Goal: Information Seeking & Learning: Learn about a topic

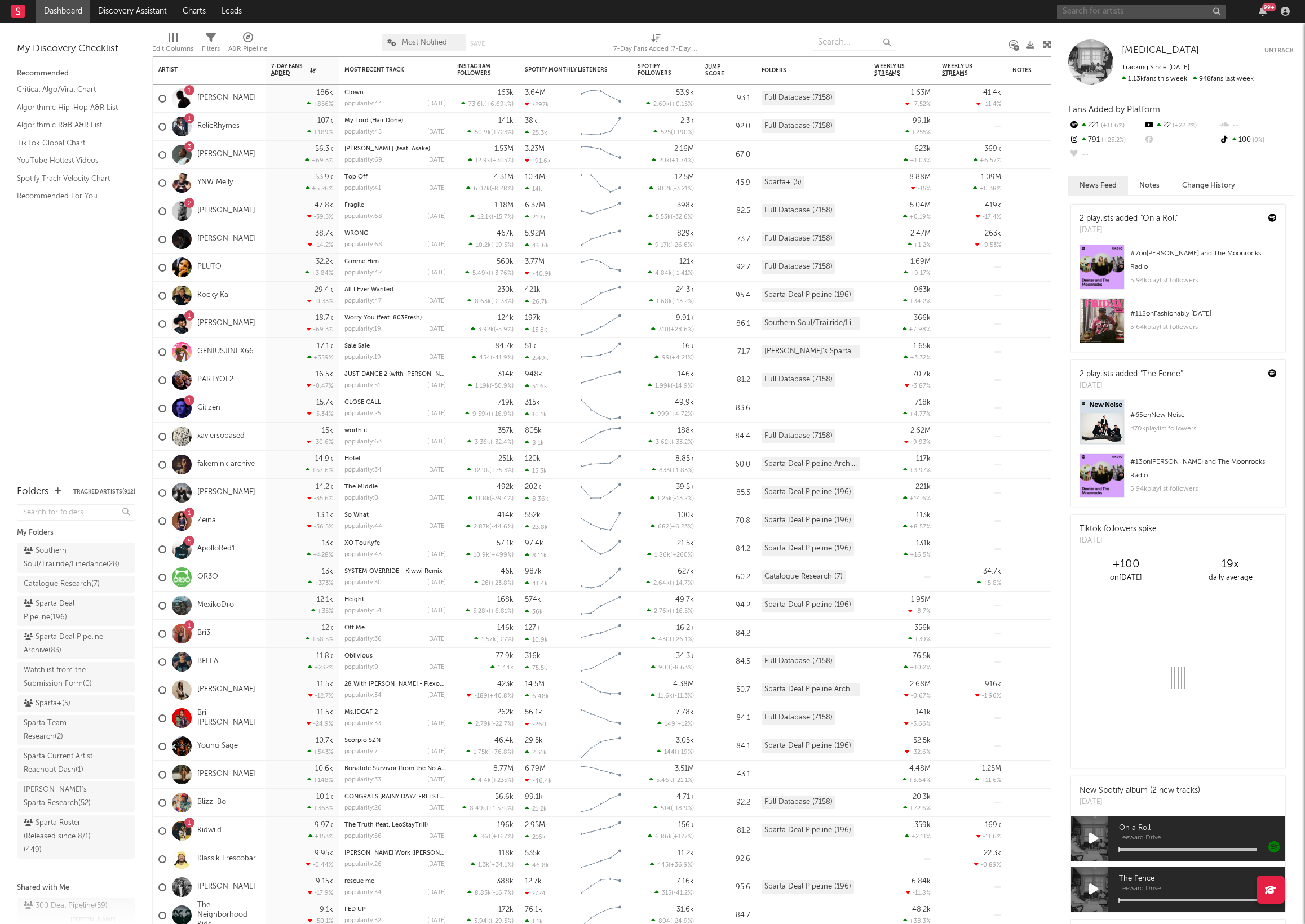
click at [1131, 13] on input "text" at bounding box center [1142, 11] width 169 height 14
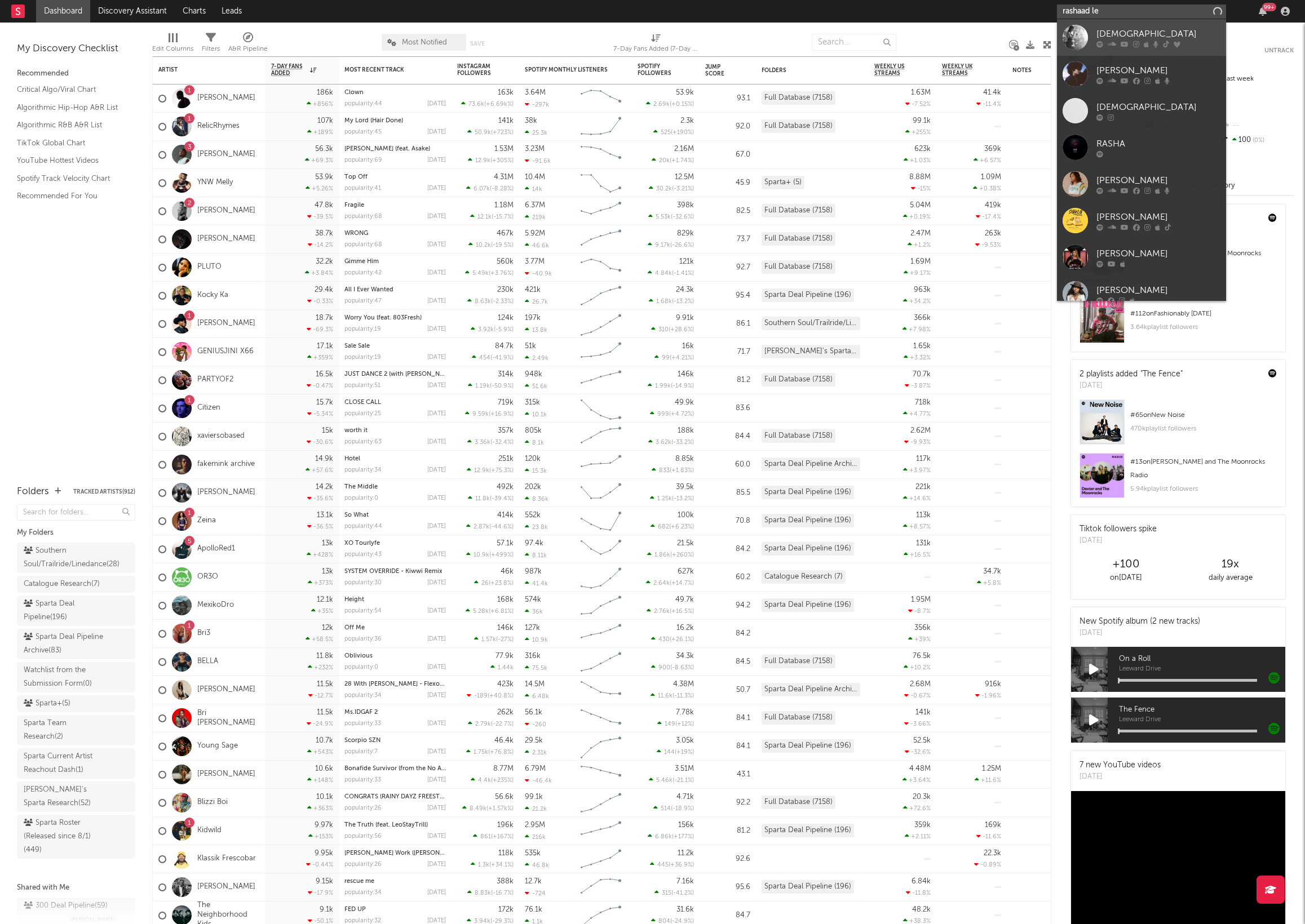
type input "[PERSON_NAME]"
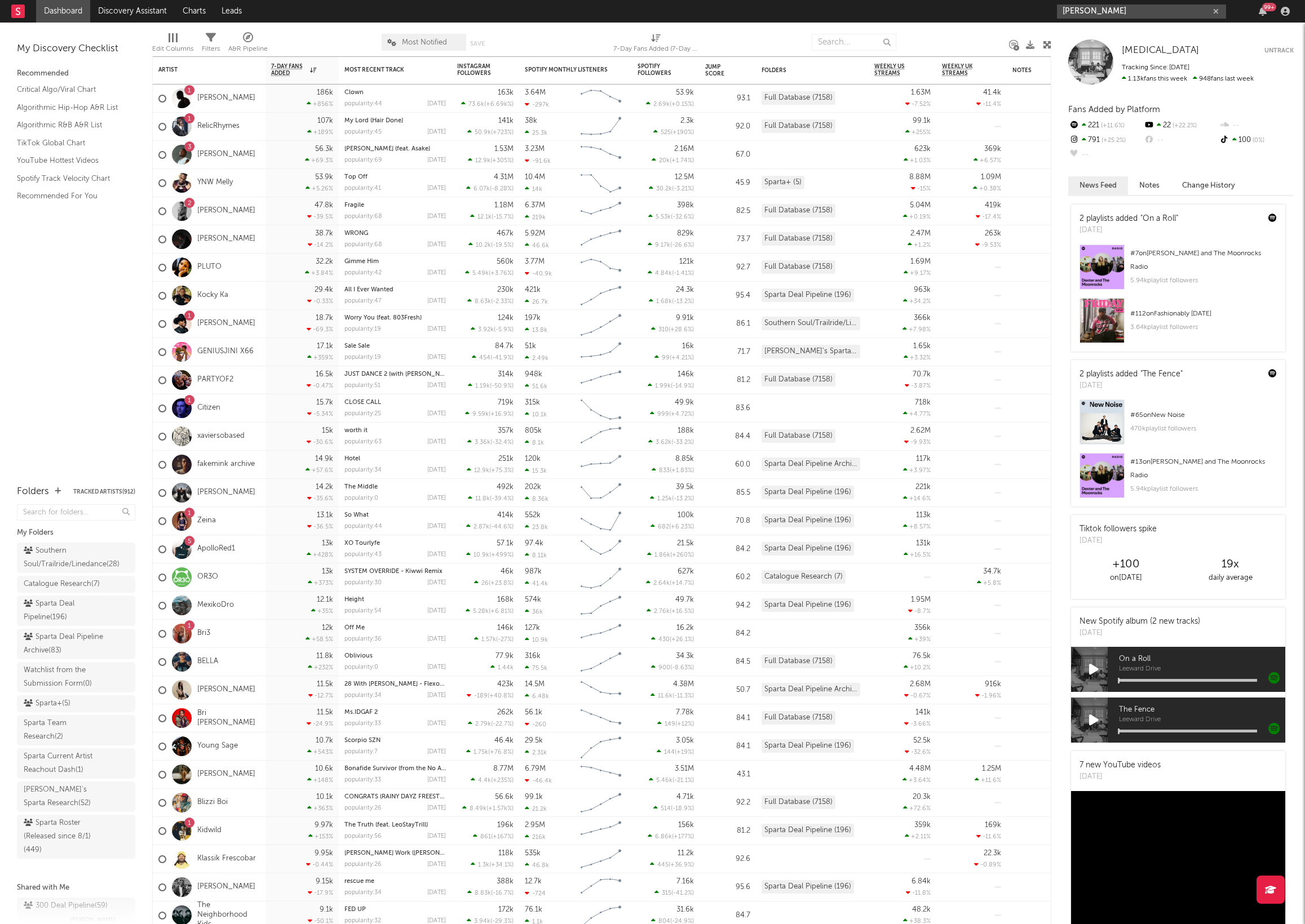
click at [1112, 12] on input "[PERSON_NAME]" at bounding box center [1142, 11] width 169 height 14
click at [1110, 27] on div "[PERSON_NAME]" at bounding box center [1159, 33] width 124 height 13
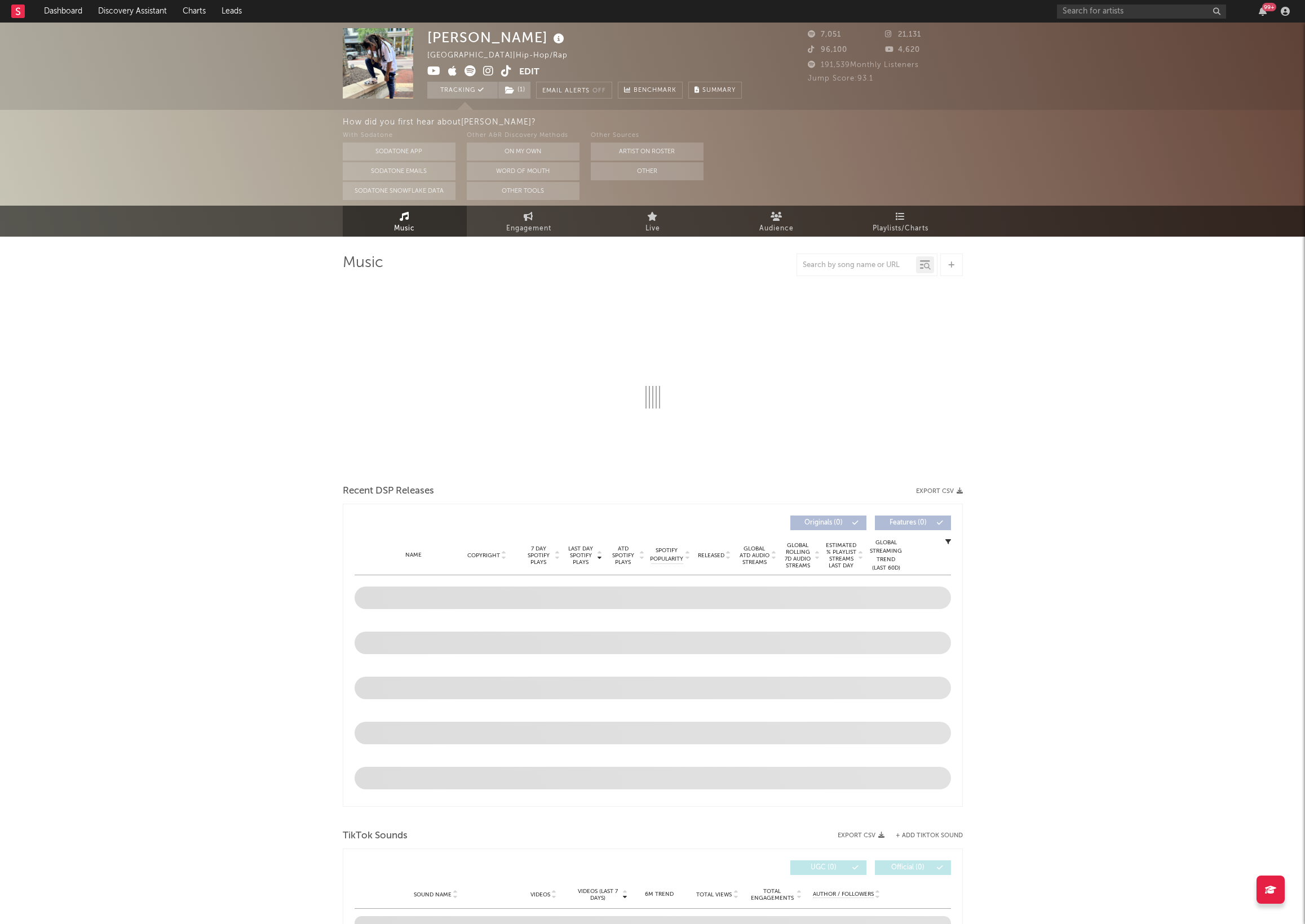
select select "6m"
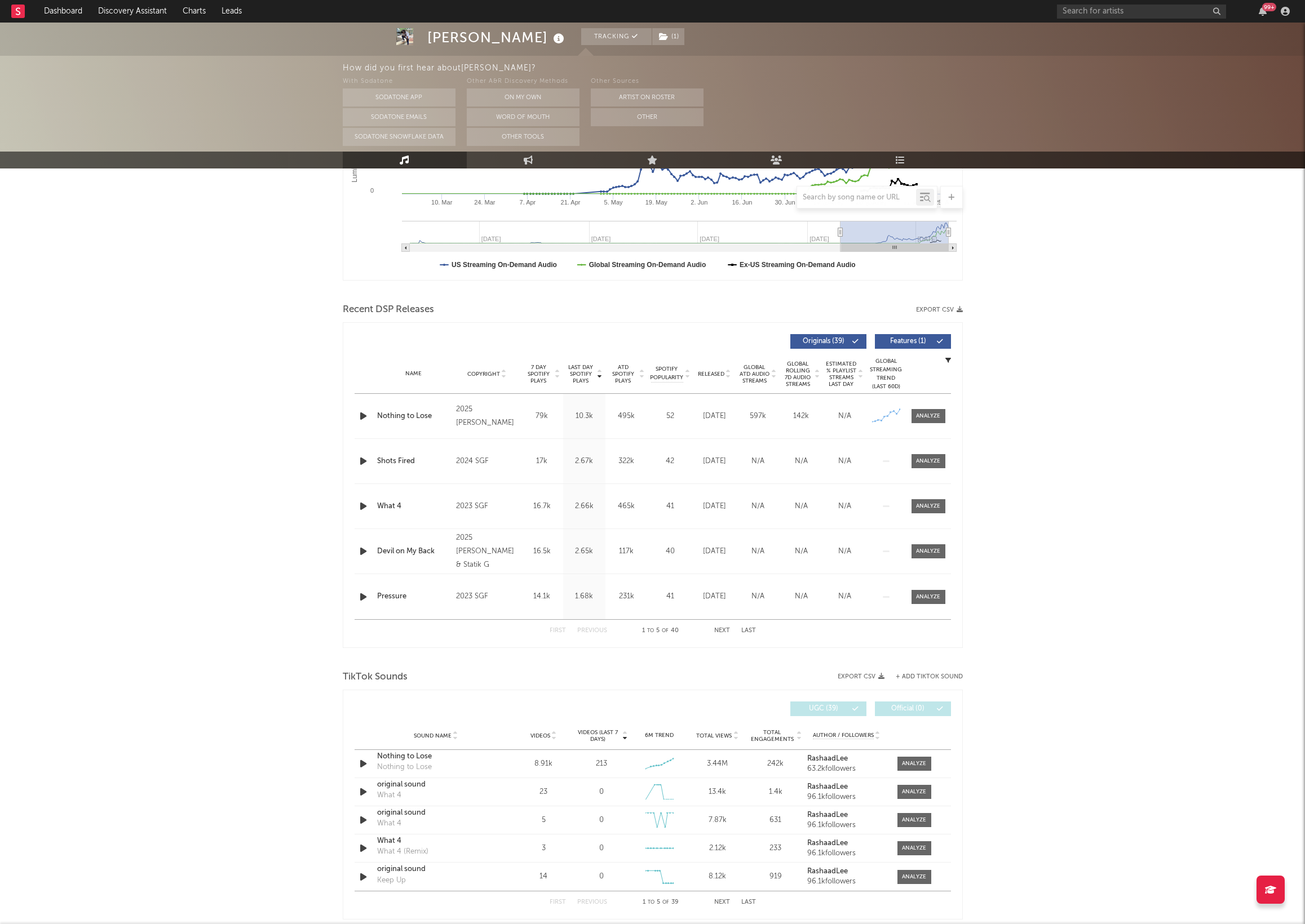
scroll to position [292, 0]
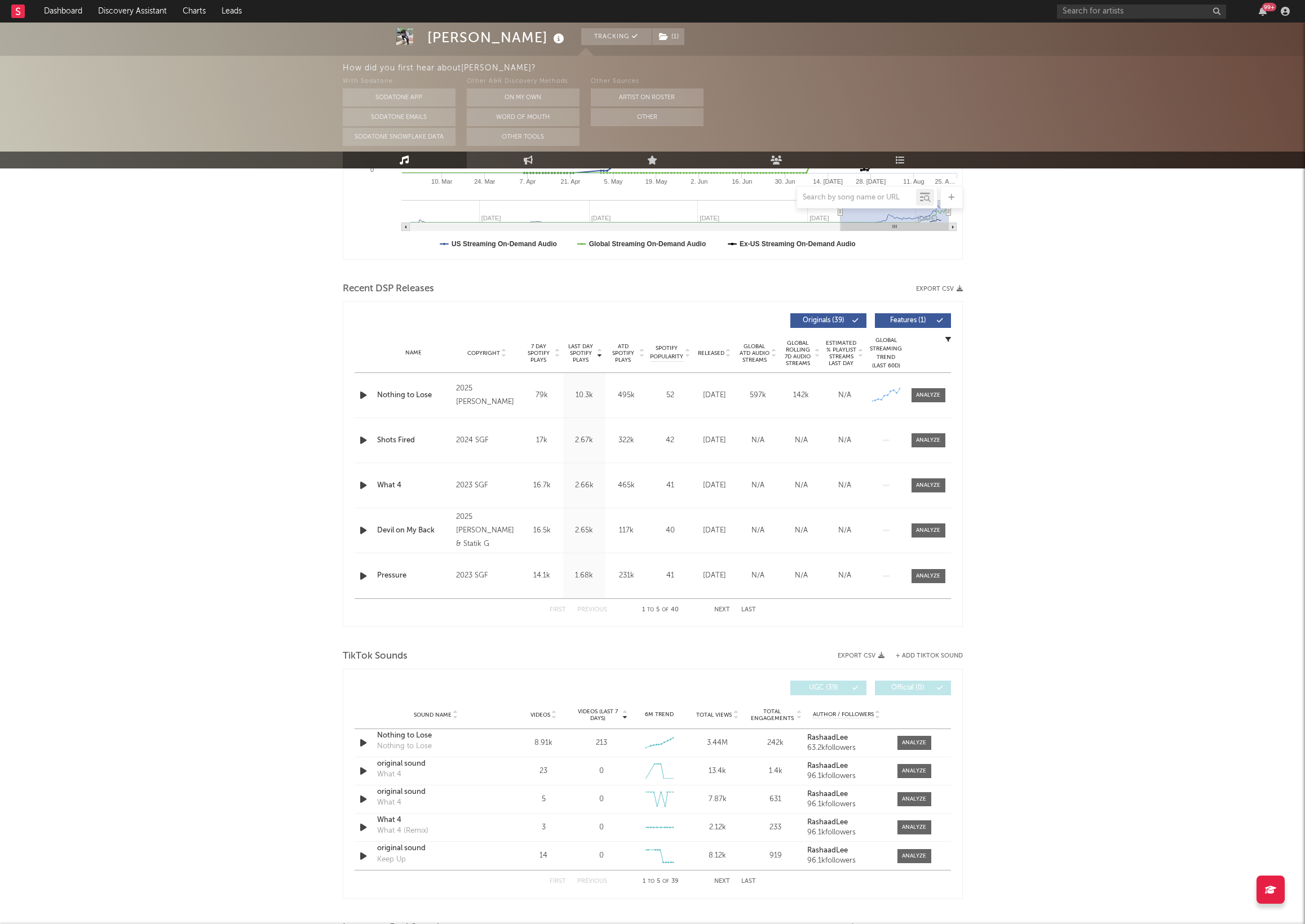
click at [709, 353] on span "Released" at bounding box center [711, 353] width 27 height 7
click at [929, 484] on div at bounding box center [928, 486] width 24 height 9
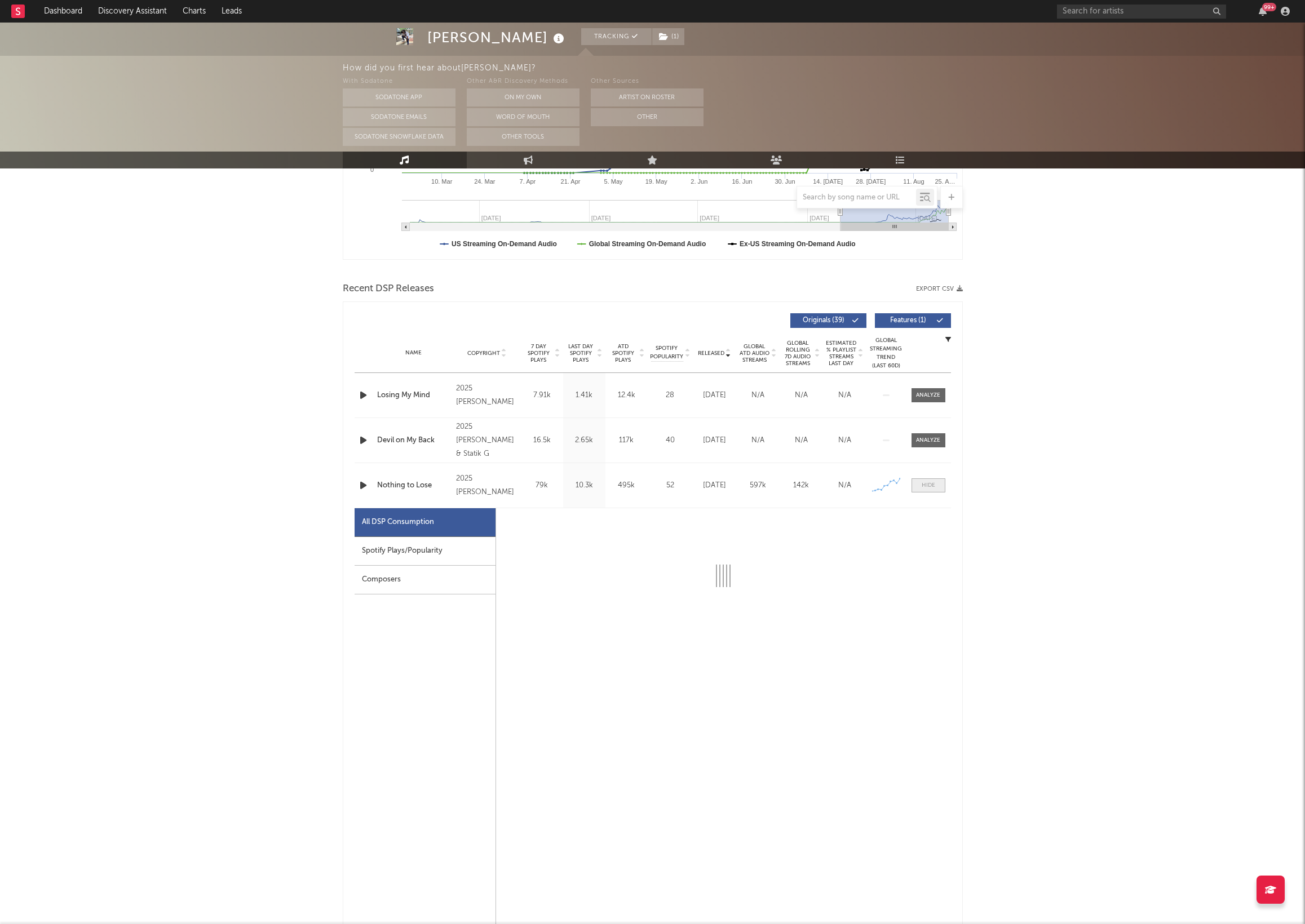
select select "1w"
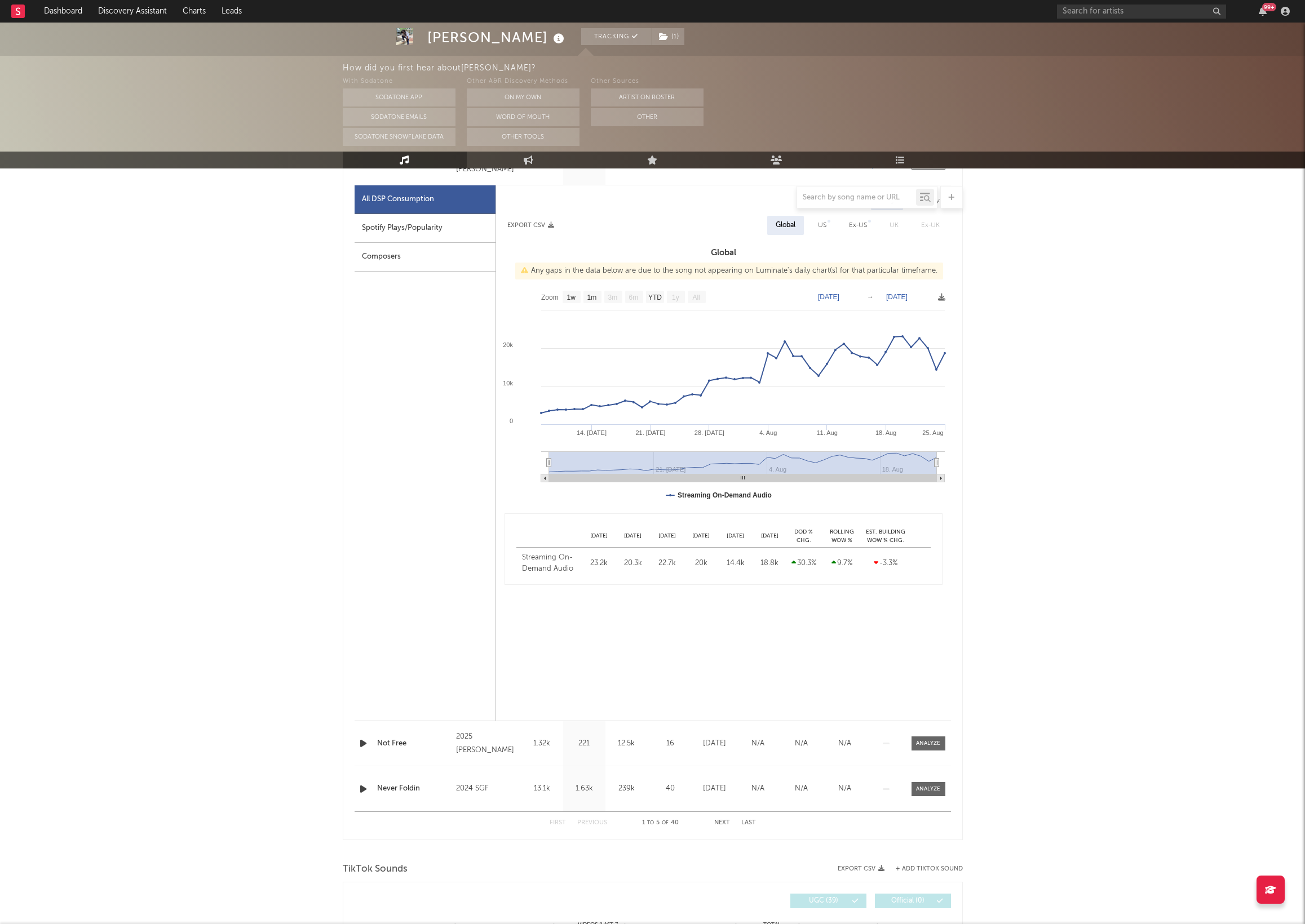
scroll to position [615, 0]
click at [925, 789] on div at bounding box center [928, 789] width 24 height 9
select select "1w"
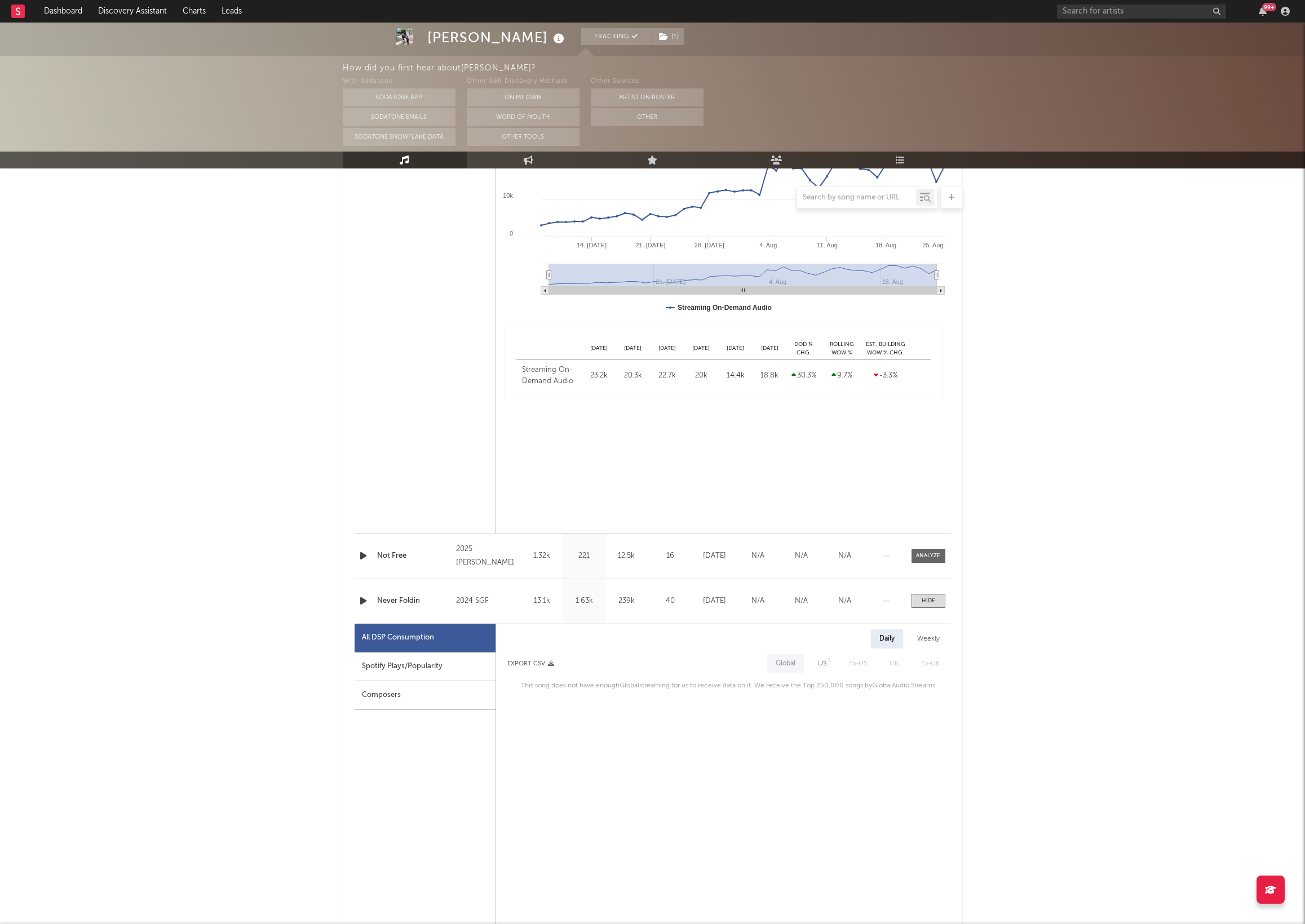
click at [922, 564] on div "Name Not Free Copyright 2025 [PERSON_NAME] Label [PERSON_NAME] Album Names Not …" at bounding box center [653, 556] width 597 height 44
click at [922, 557] on div at bounding box center [928, 556] width 24 height 9
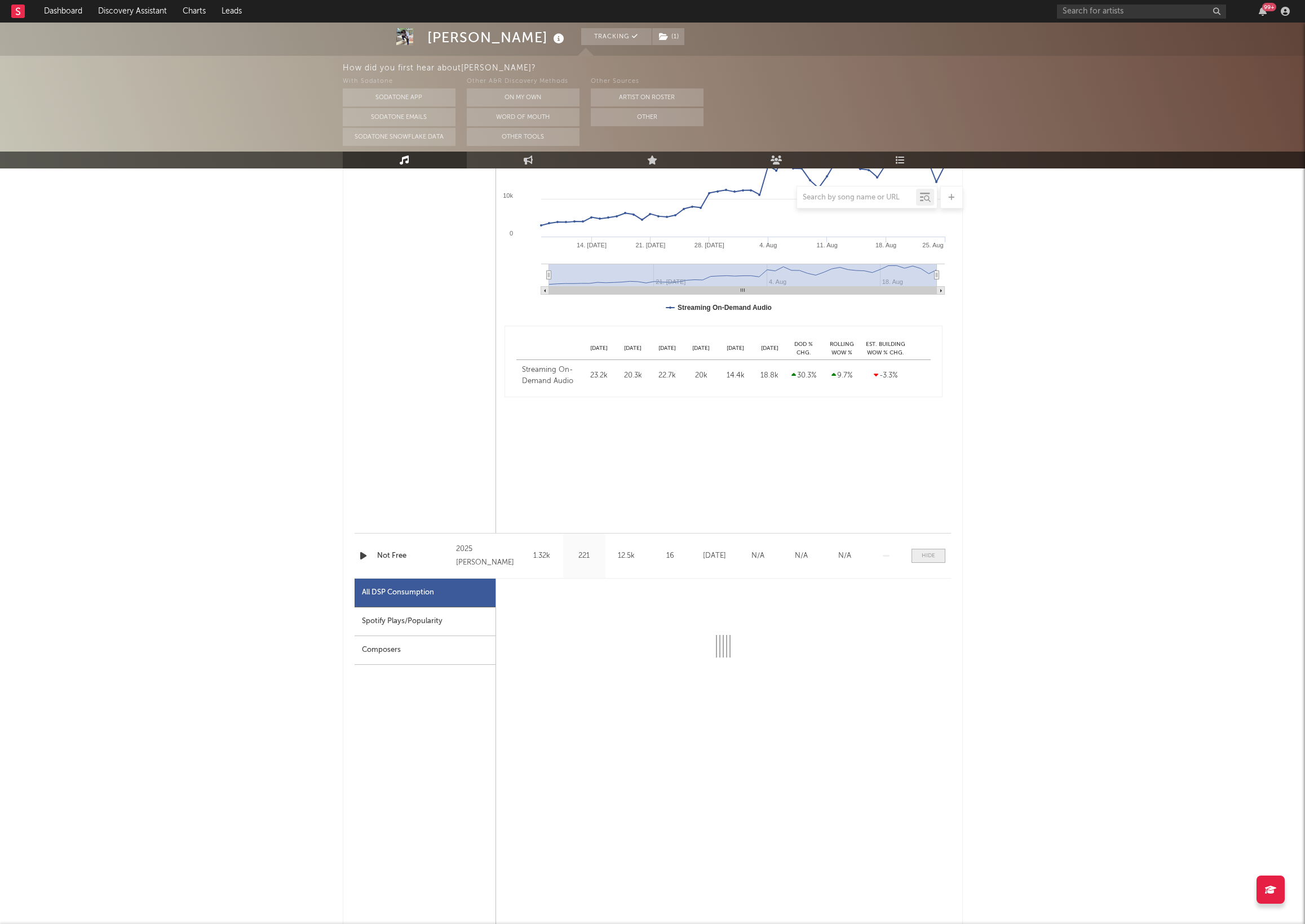
select select "1w"
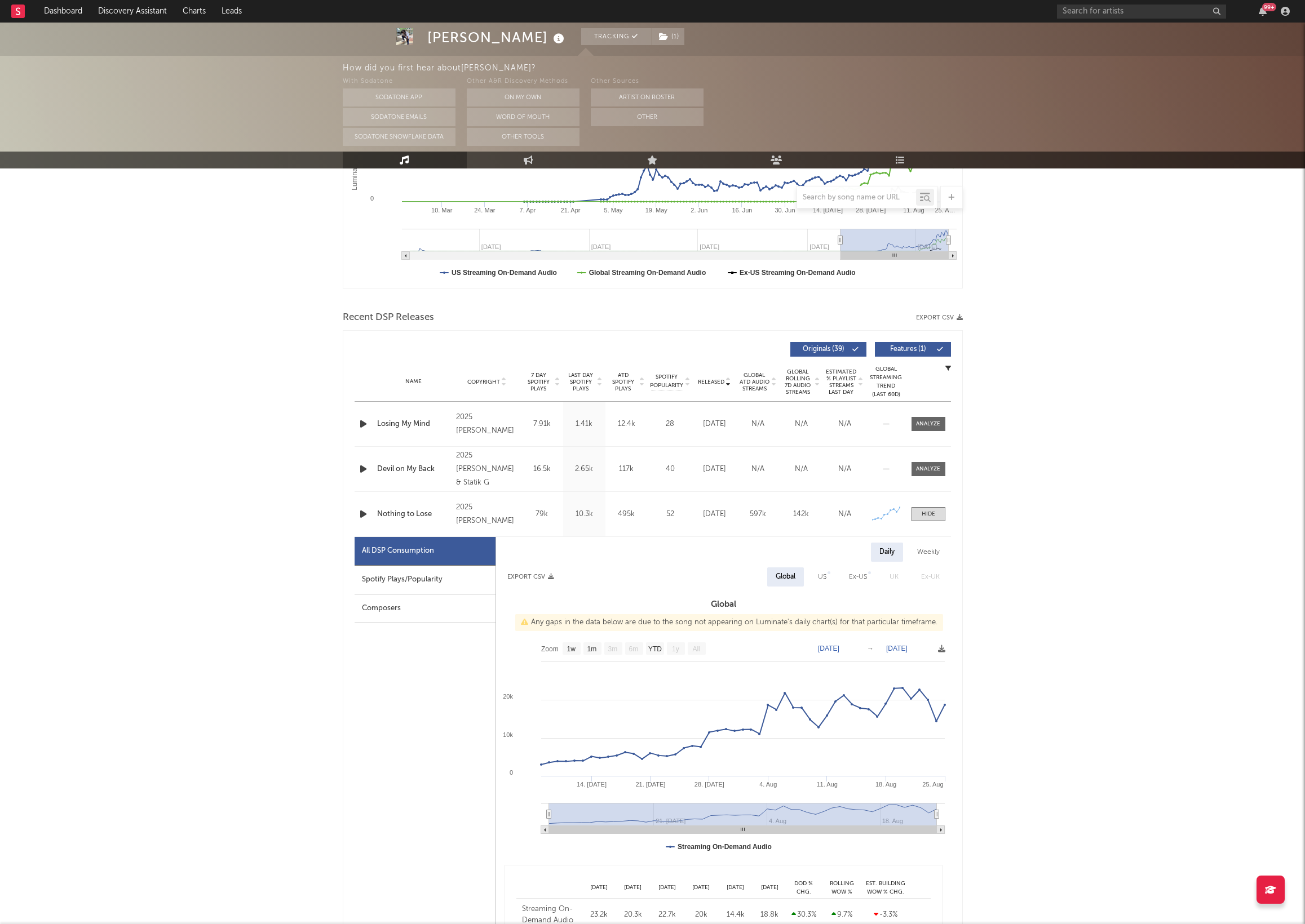
scroll to position [276, 0]
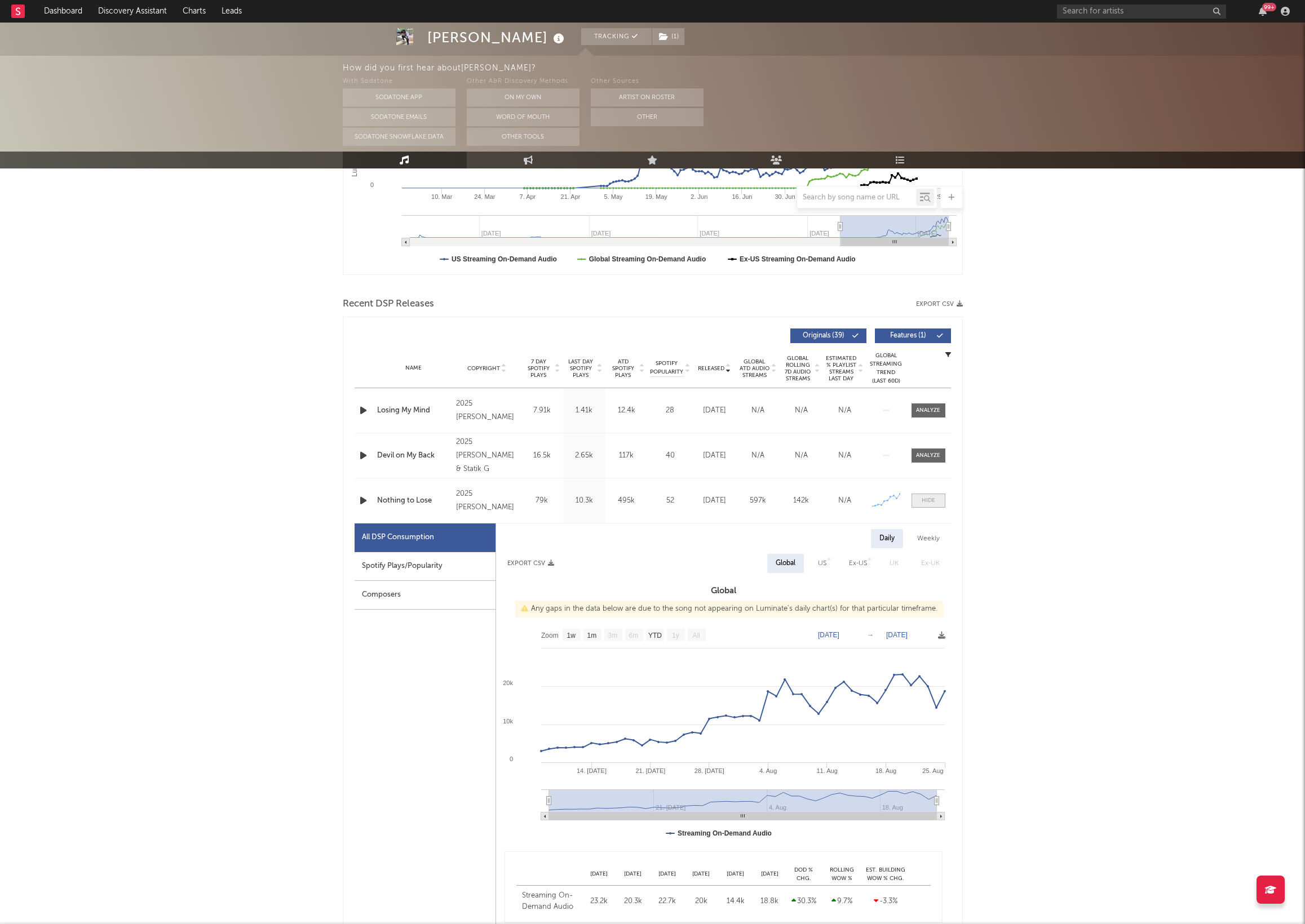
click at [916, 506] on span at bounding box center [929, 500] width 34 height 14
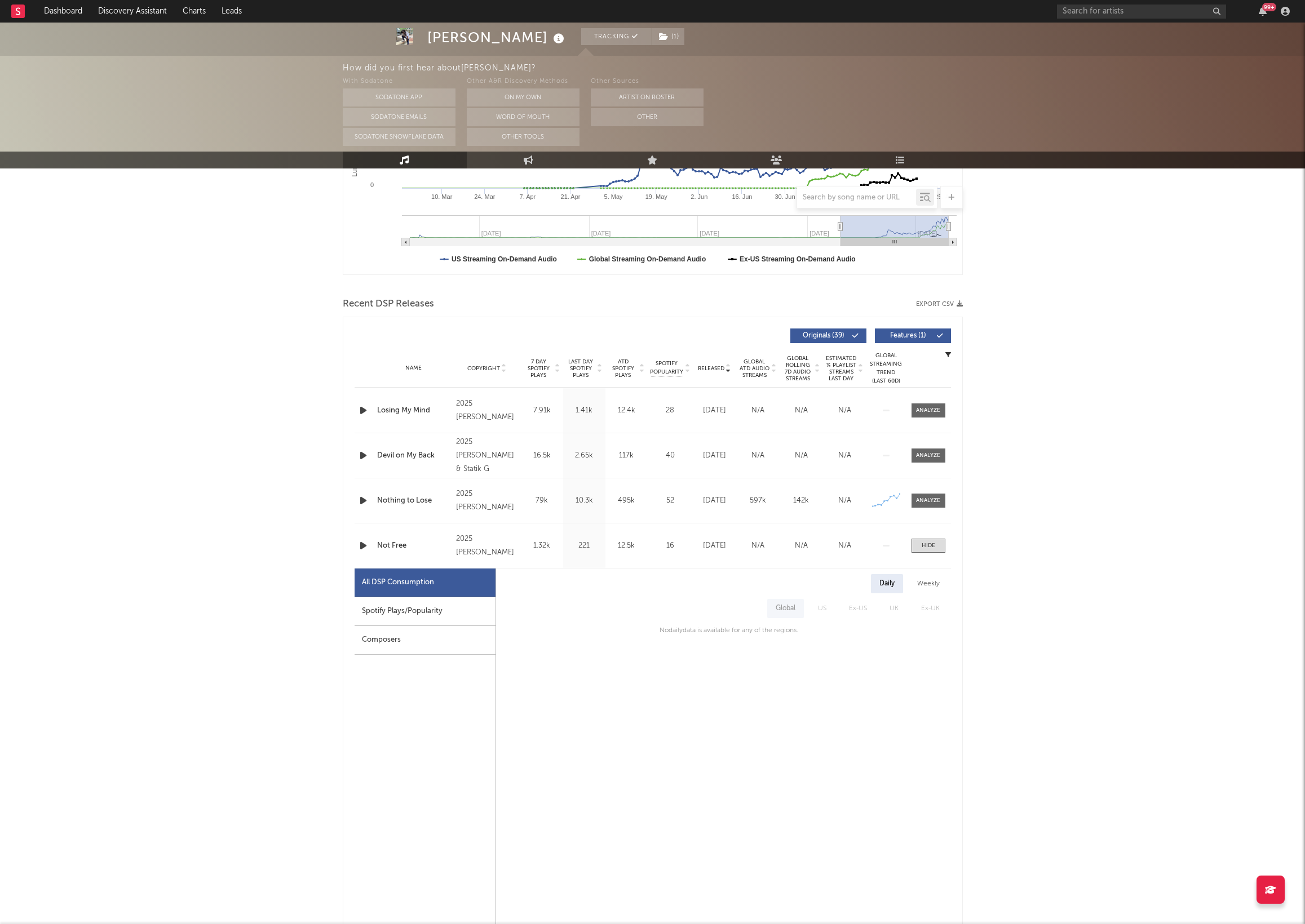
click at [924, 537] on div "Name Not Free Copyright 2025 [PERSON_NAME] Label [PERSON_NAME] Album Names Not …" at bounding box center [653, 545] width 597 height 44
click at [924, 545] on div at bounding box center [929, 546] width 13 height 9
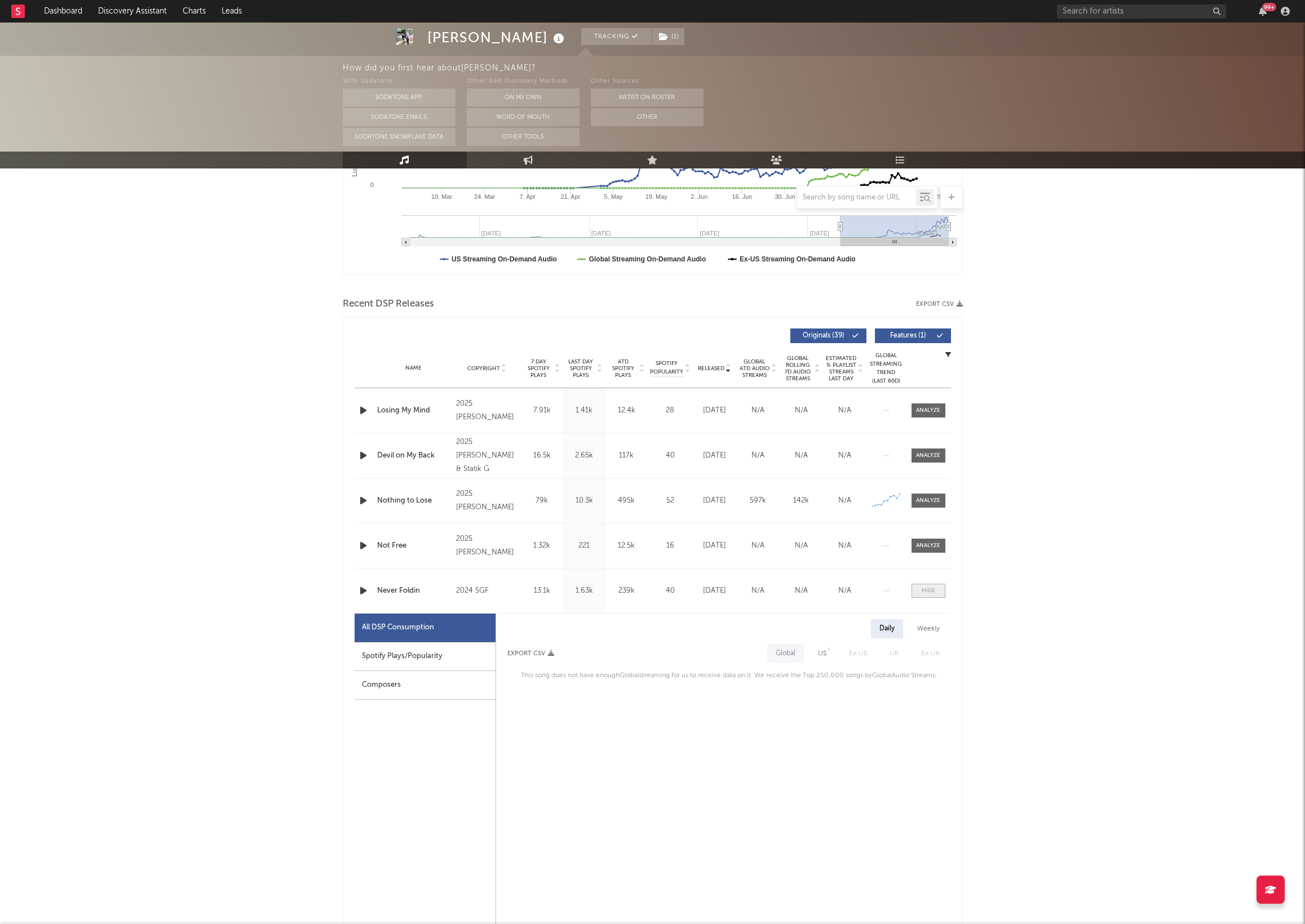
click at [933, 596] on span at bounding box center [929, 590] width 34 height 14
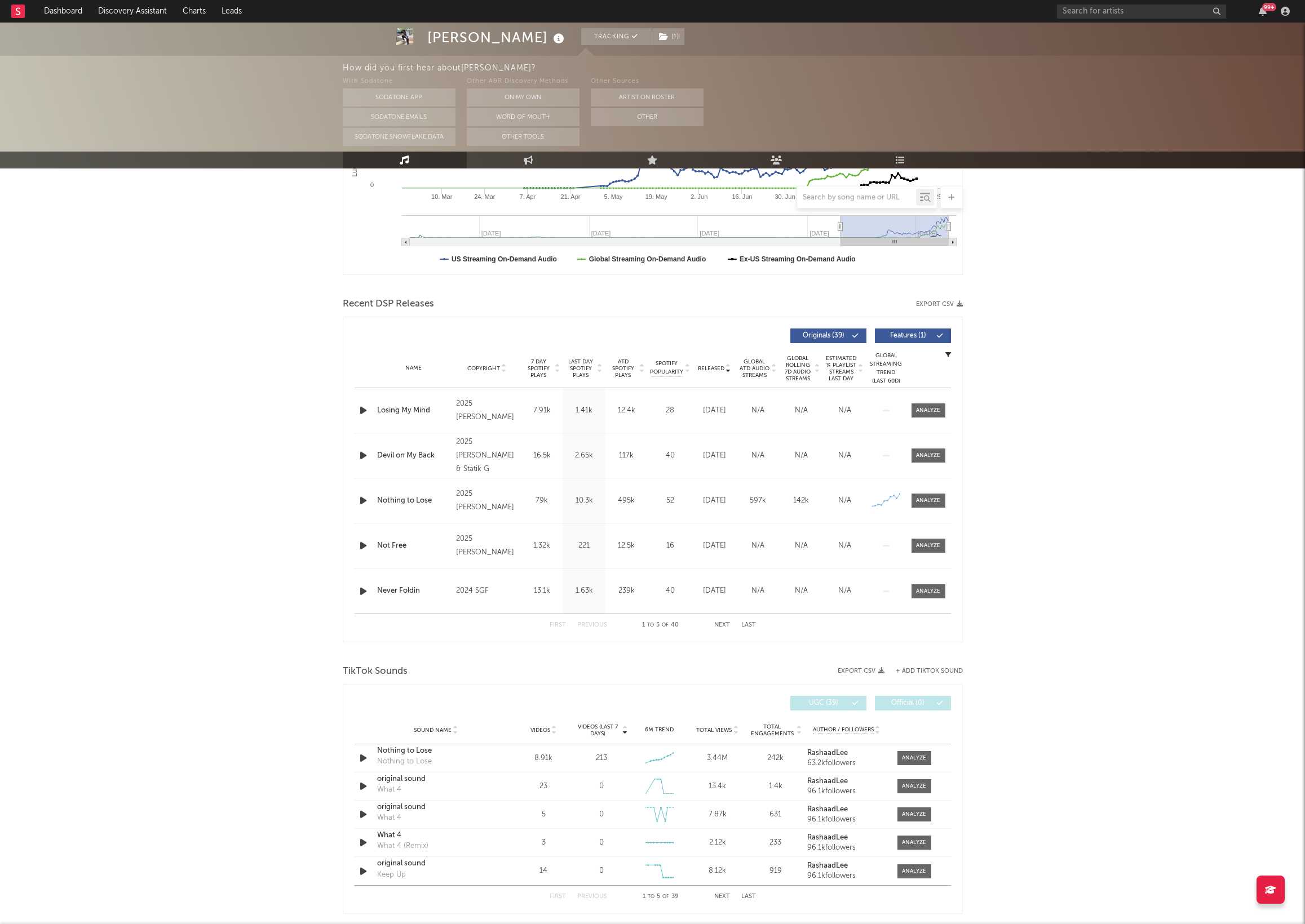
scroll to position [0, 0]
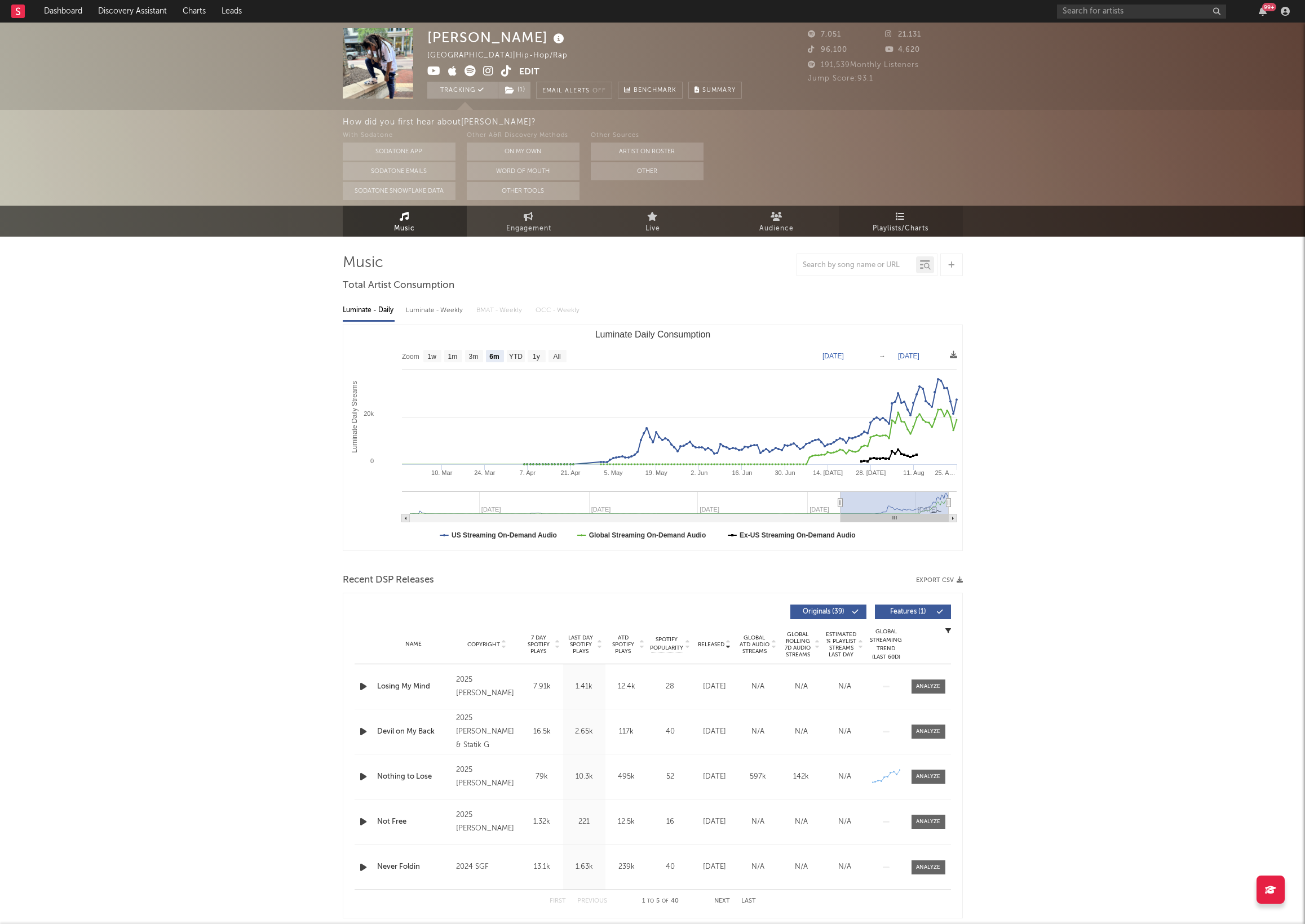
click at [899, 224] on span "Playlists/Charts" at bounding box center [901, 229] width 56 height 13
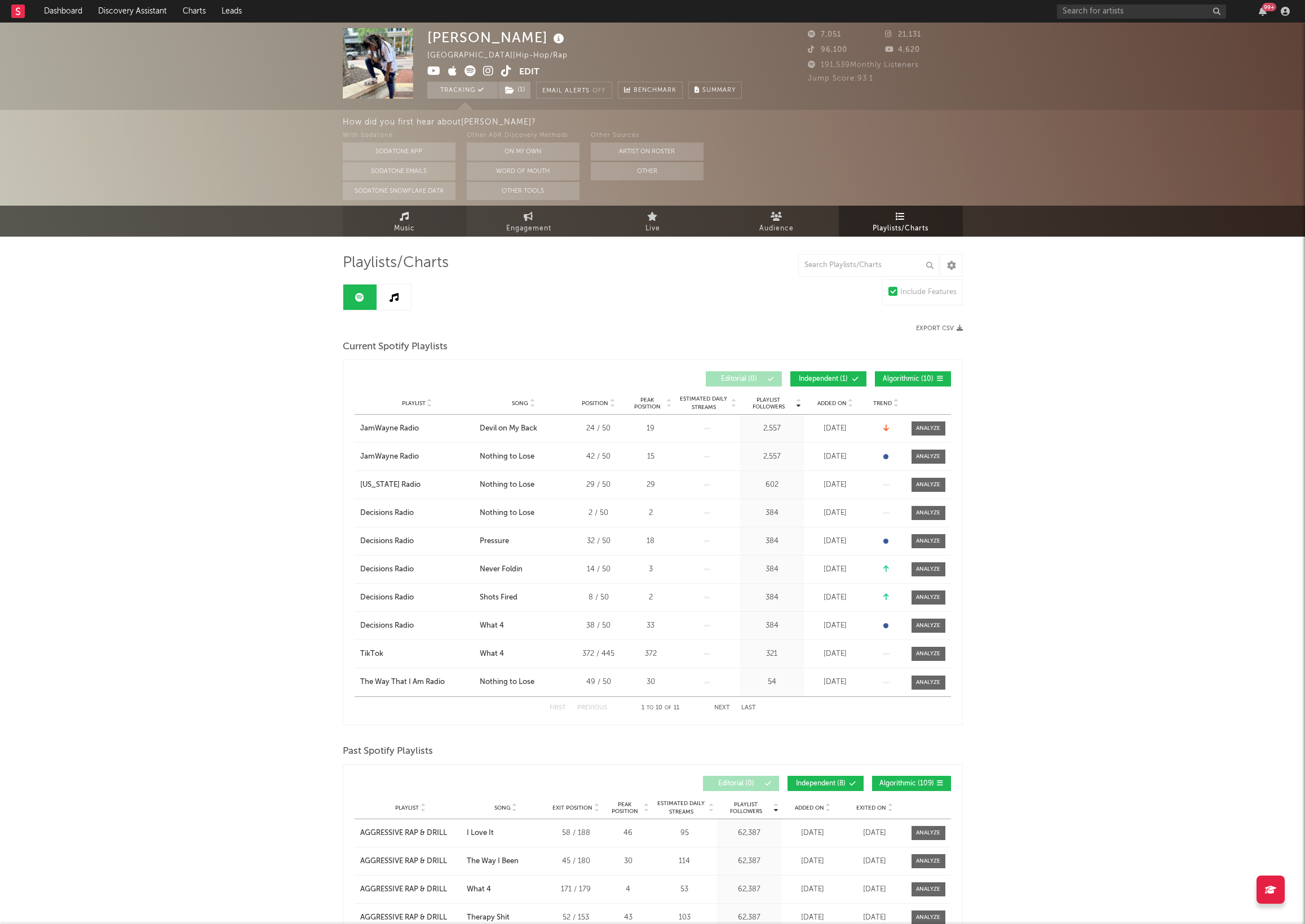
click at [423, 222] on link "Music" at bounding box center [405, 221] width 124 height 31
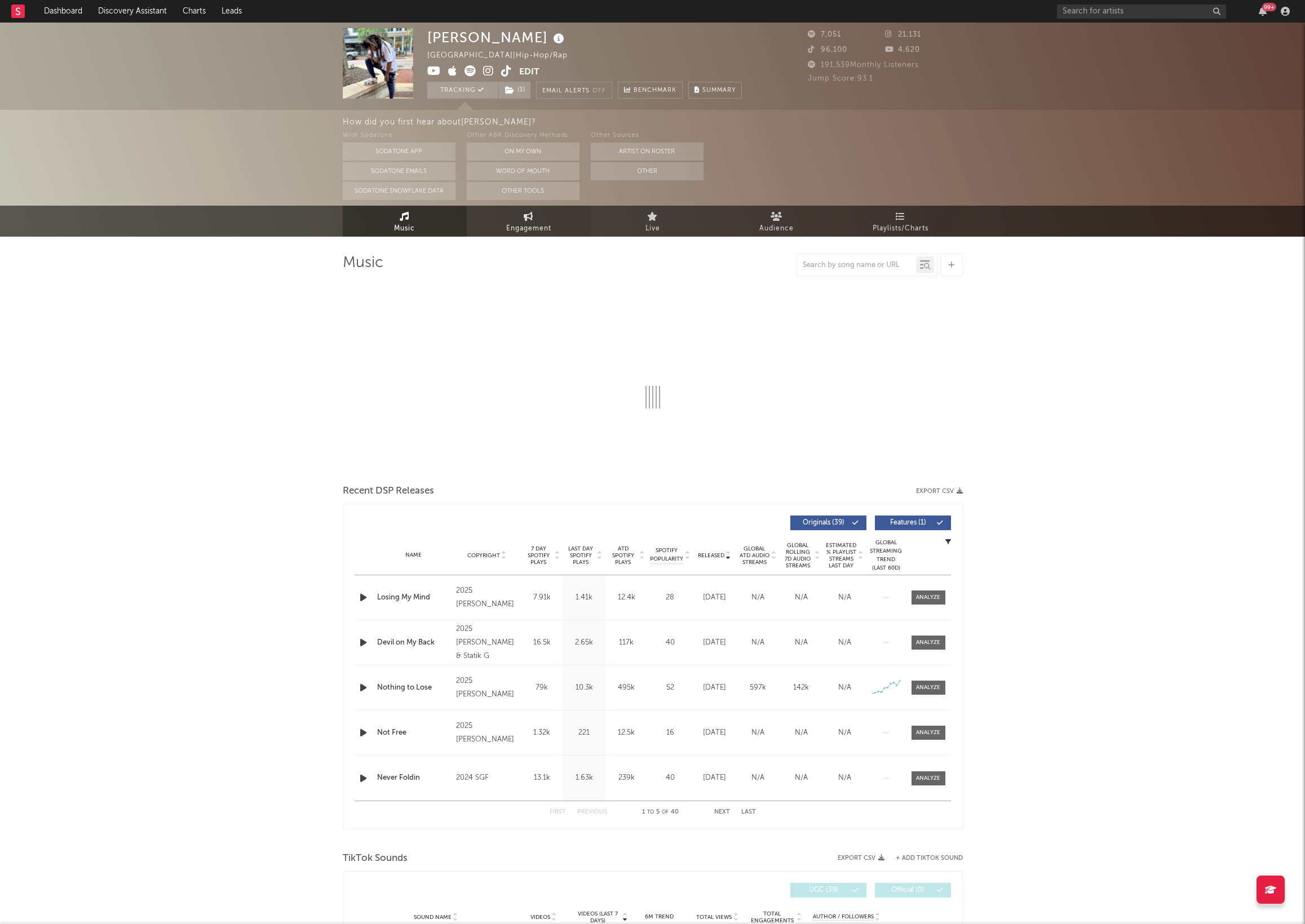
select select "6m"
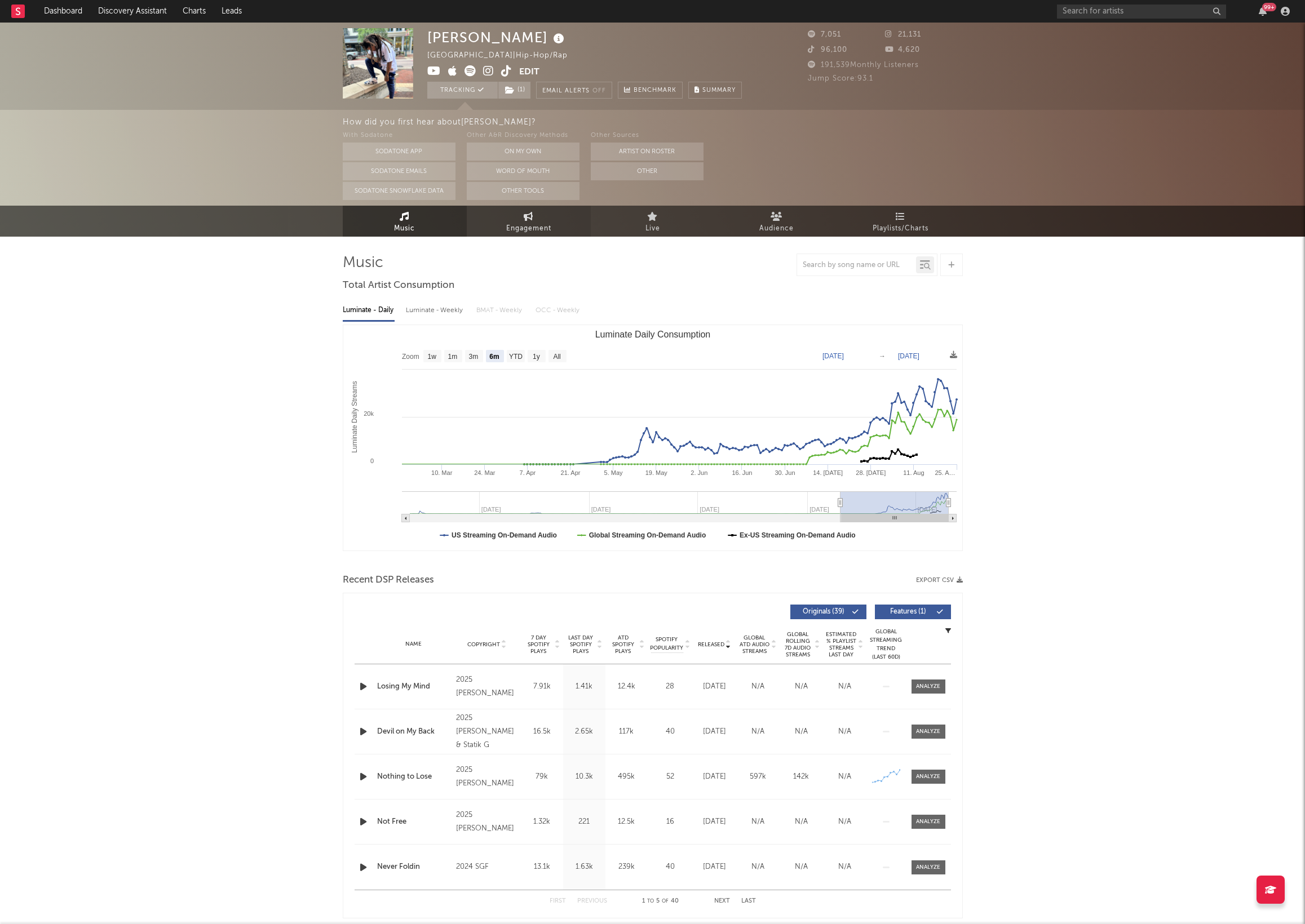
click at [545, 225] on span "Engagement" at bounding box center [529, 229] width 45 height 13
select select "1w"
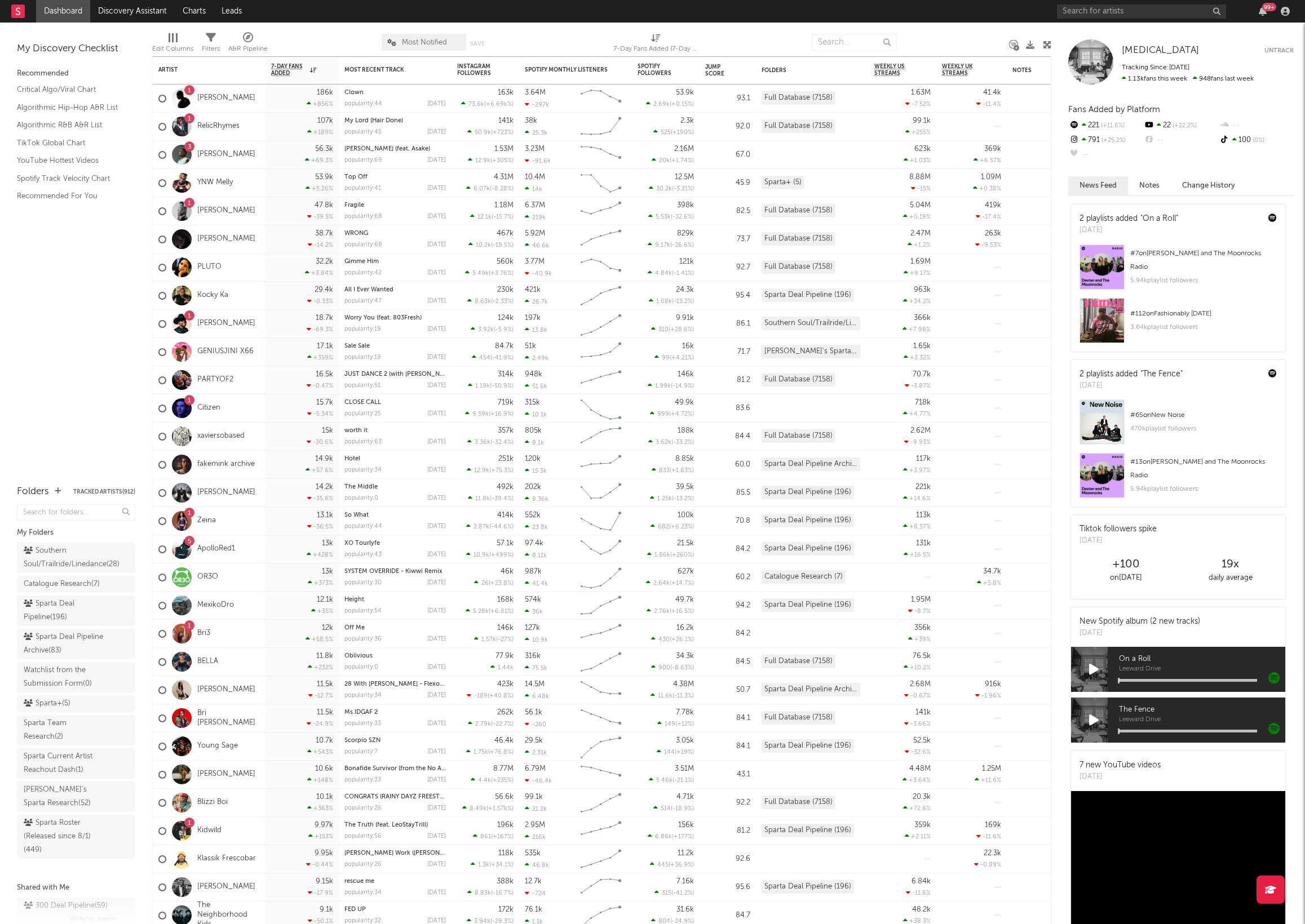
click at [1073, 9] on input "text" at bounding box center [1142, 11] width 169 height 14
type input "russ"
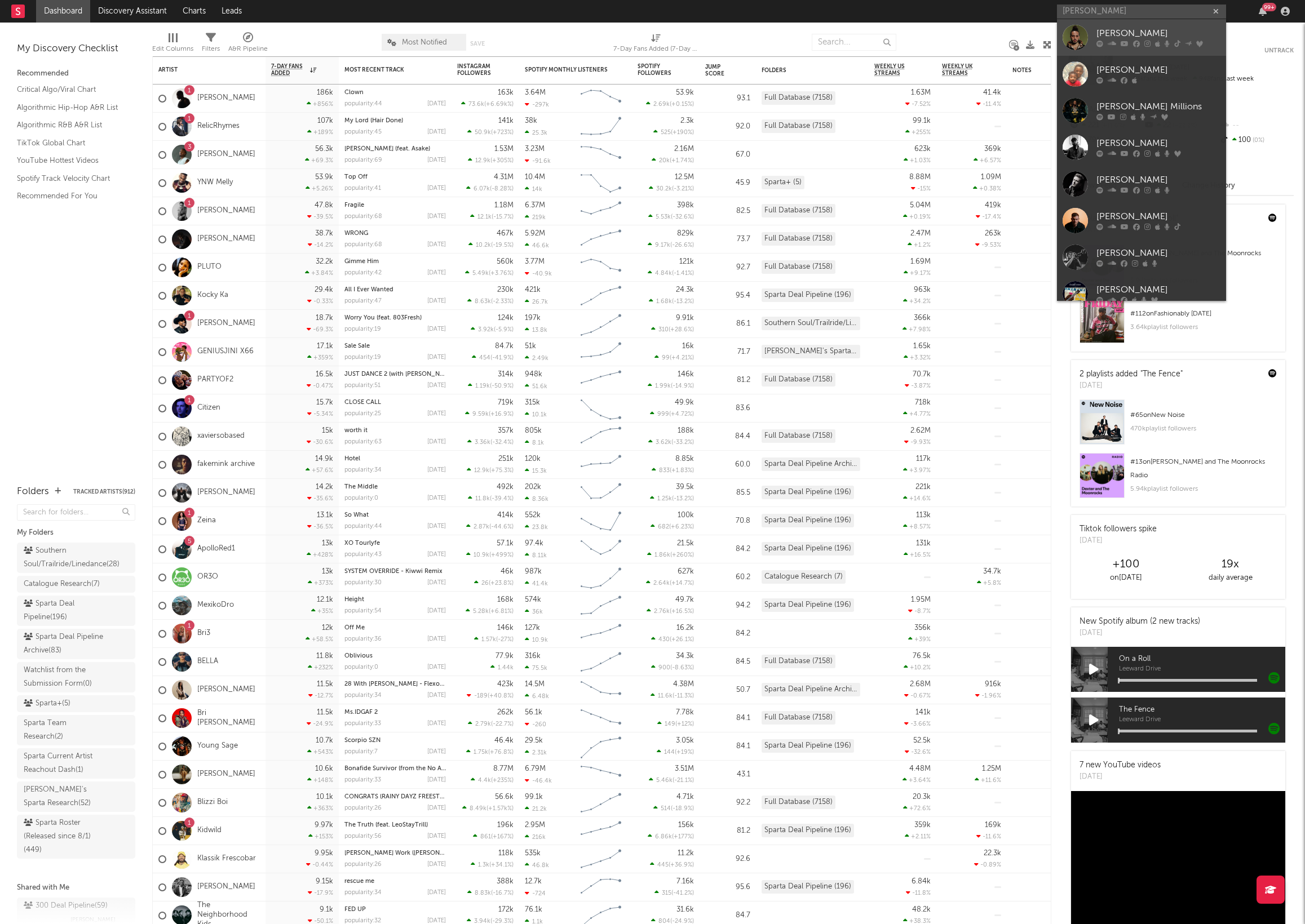
click at [1080, 34] on div at bounding box center [1075, 38] width 26 height 26
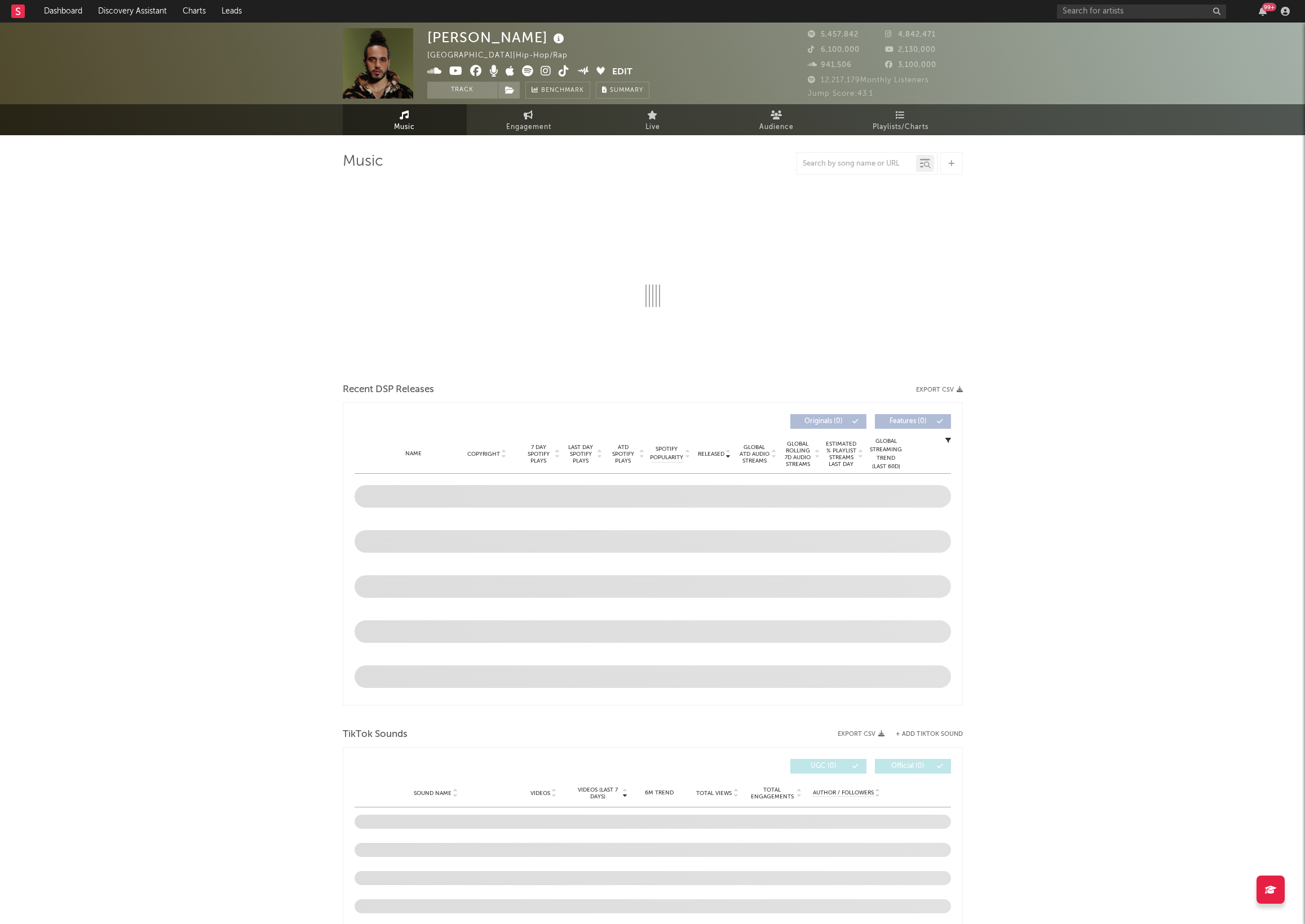
select select "6m"
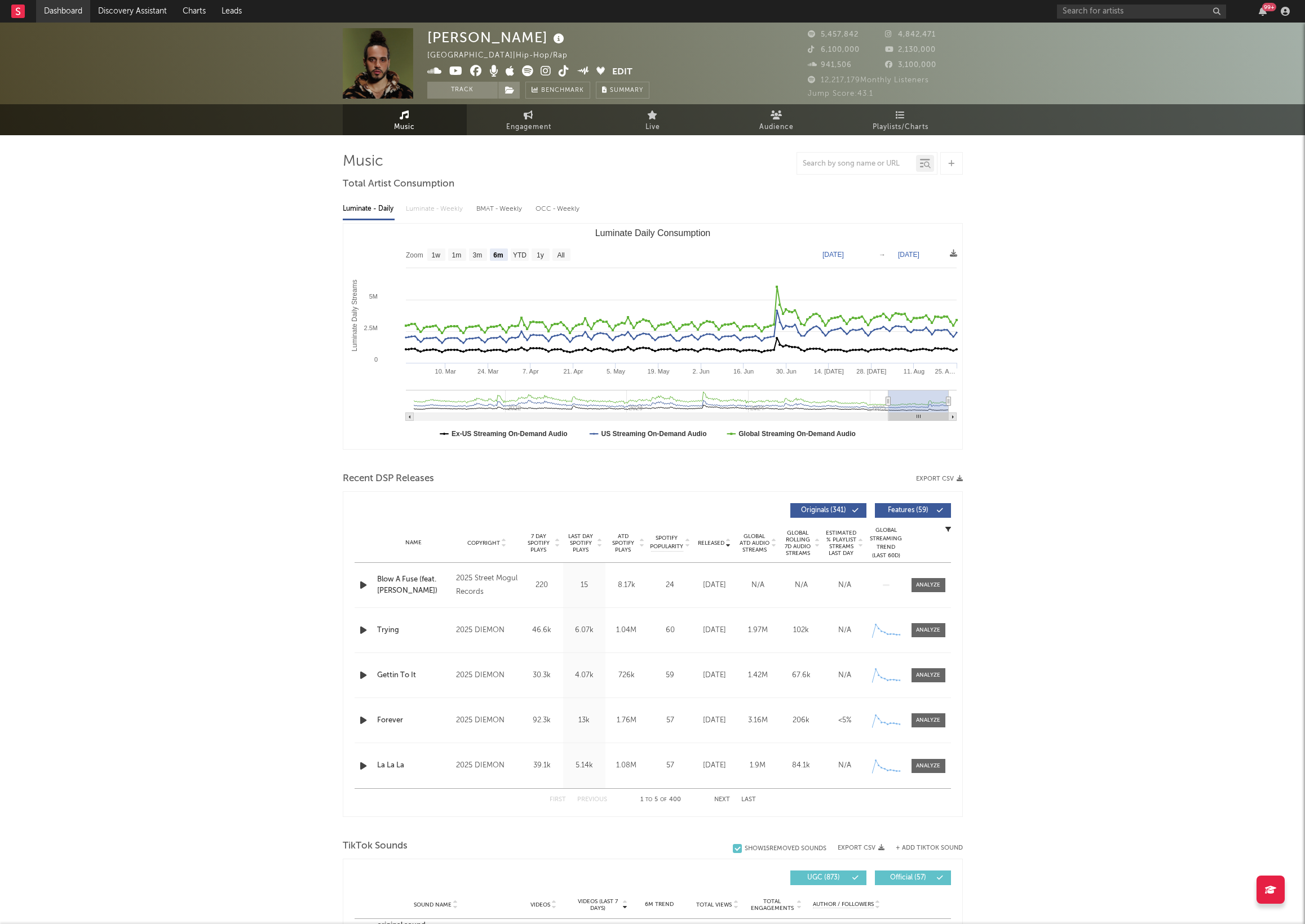
click at [44, 12] on link "Dashboard" at bounding box center [63, 11] width 54 height 23
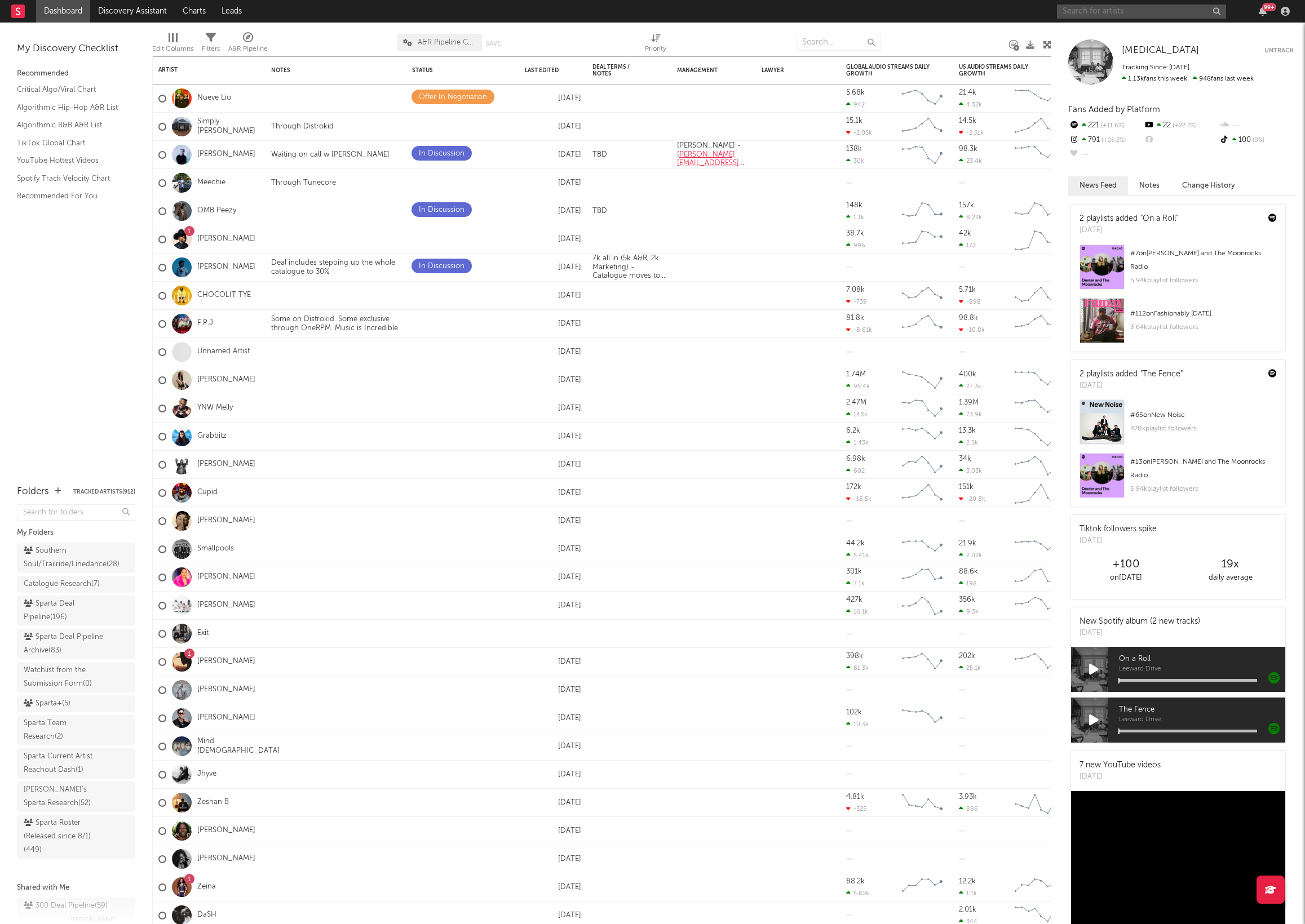
click at [1099, 13] on input "text" at bounding box center [1142, 11] width 169 height 14
type input "sunny laurant"
click at [1079, 29] on div at bounding box center [1075, 38] width 26 height 26
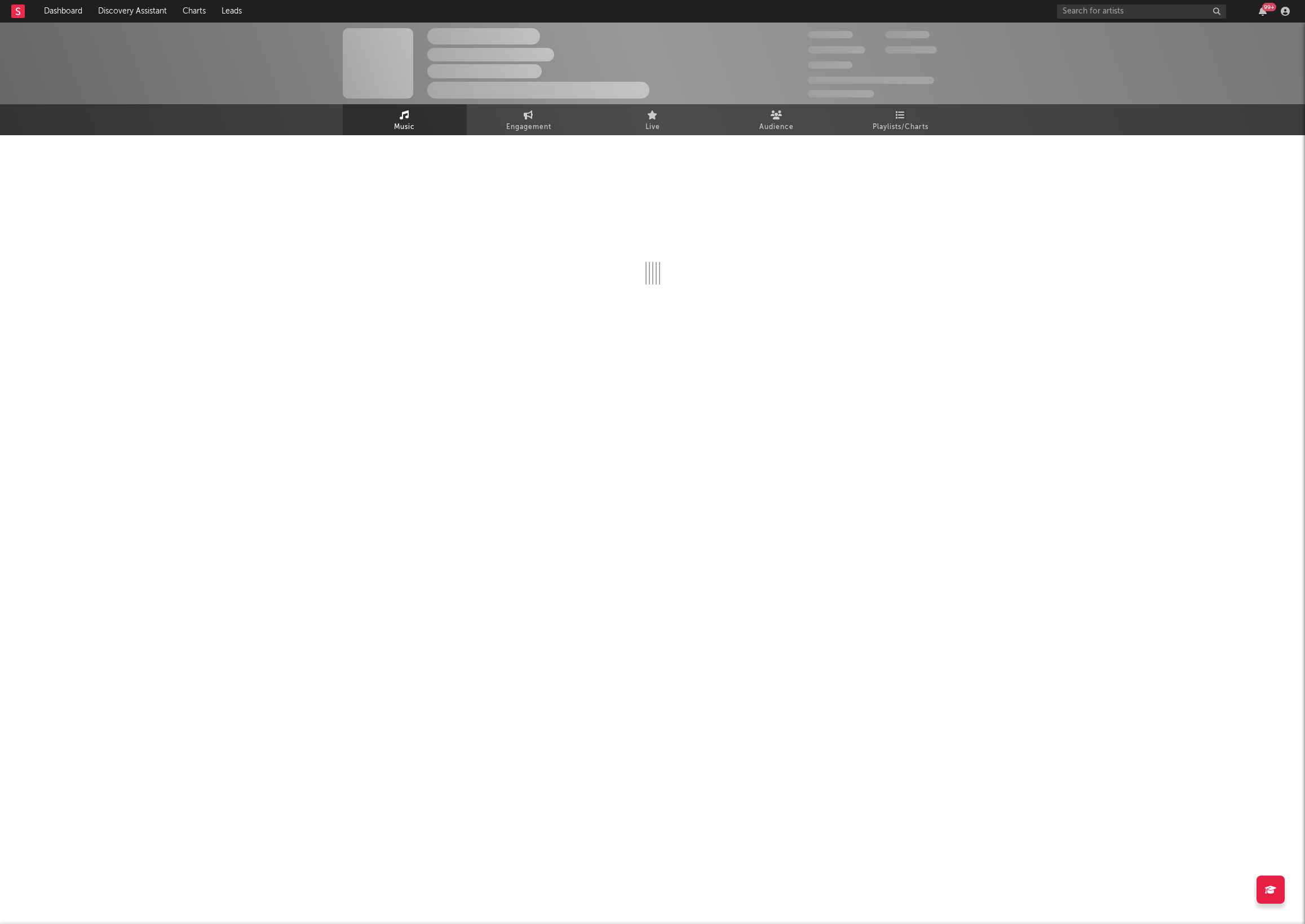
select select "6m"
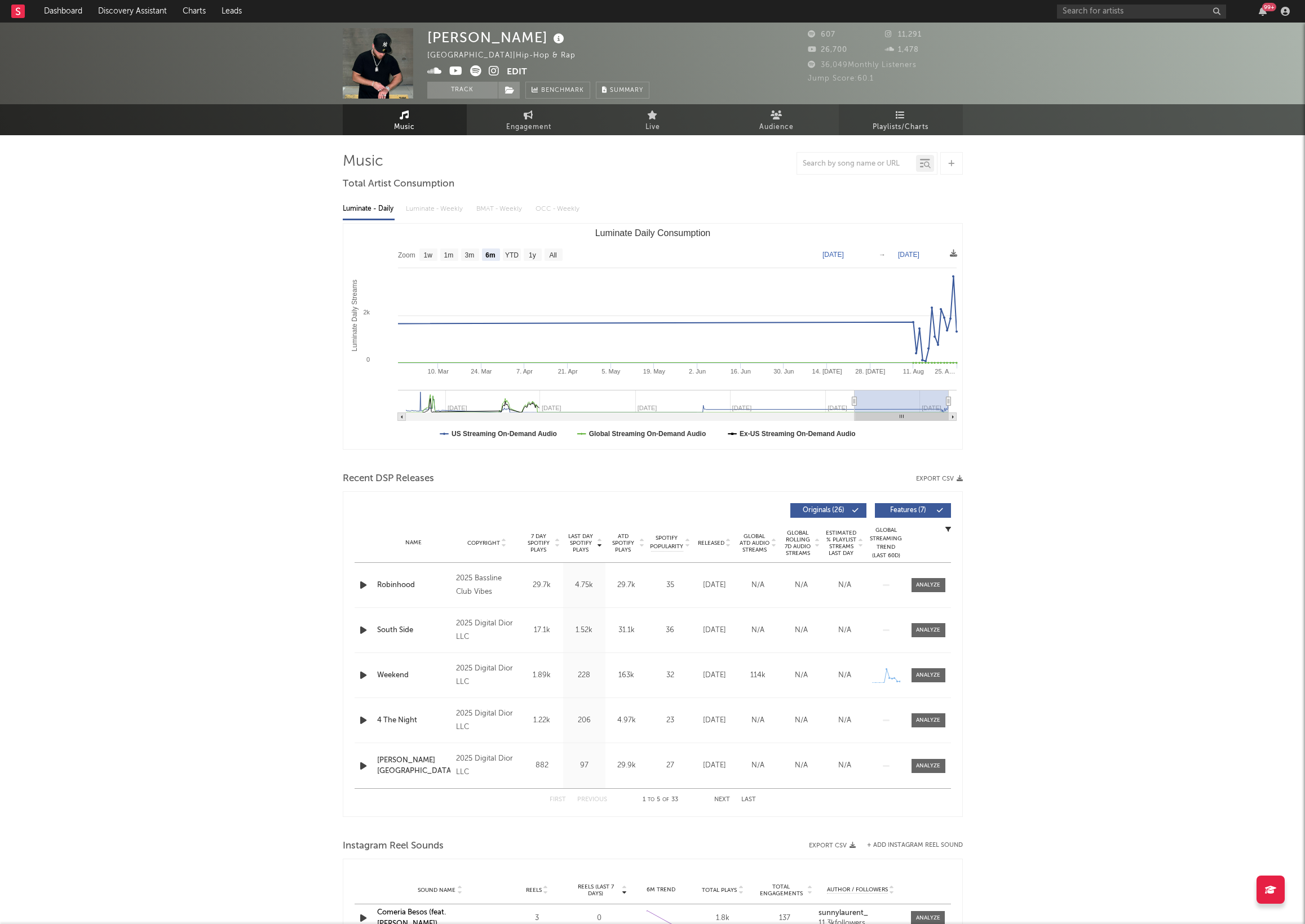
click at [892, 124] on span "Playlists/Charts" at bounding box center [901, 127] width 56 height 13
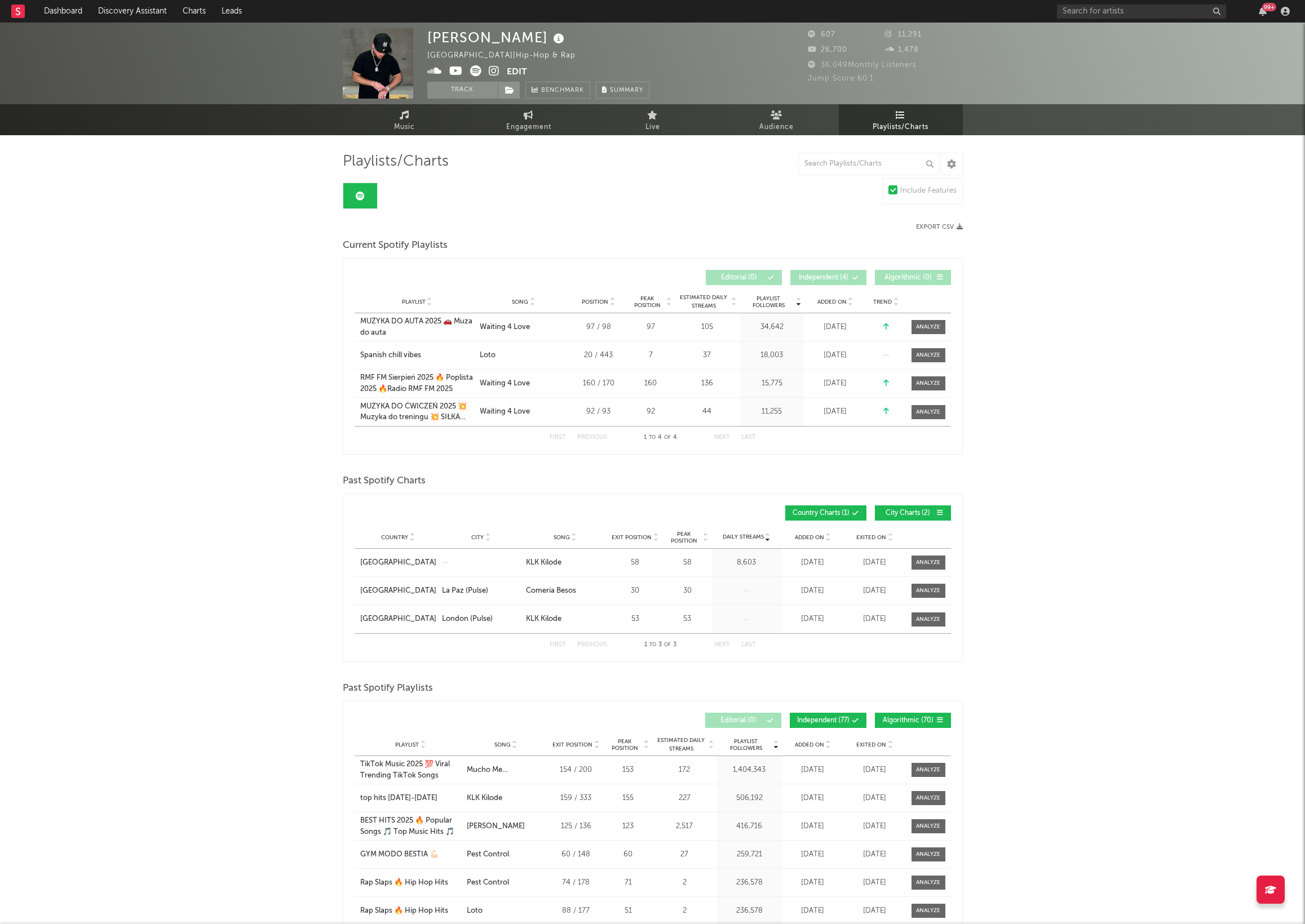
click at [496, 71] on icon at bounding box center [494, 71] width 11 height 12
